Goal: Find contact information: Find contact information

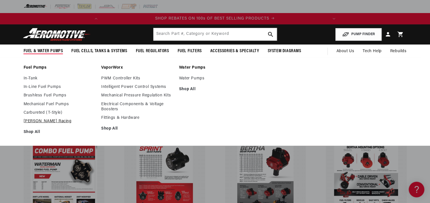
click at [34, 120] on link "[PERSON_NAME] Racing" at bounding box center [60, 121] width 72 height 5
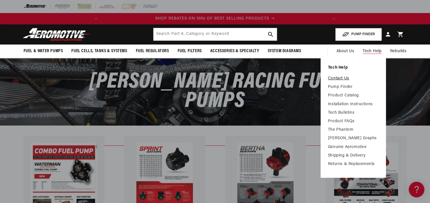
click at [341, 77] on link "Contact Us" at bounding box center [353, 78] width 51 height 5
